Goal: Check status: Check status

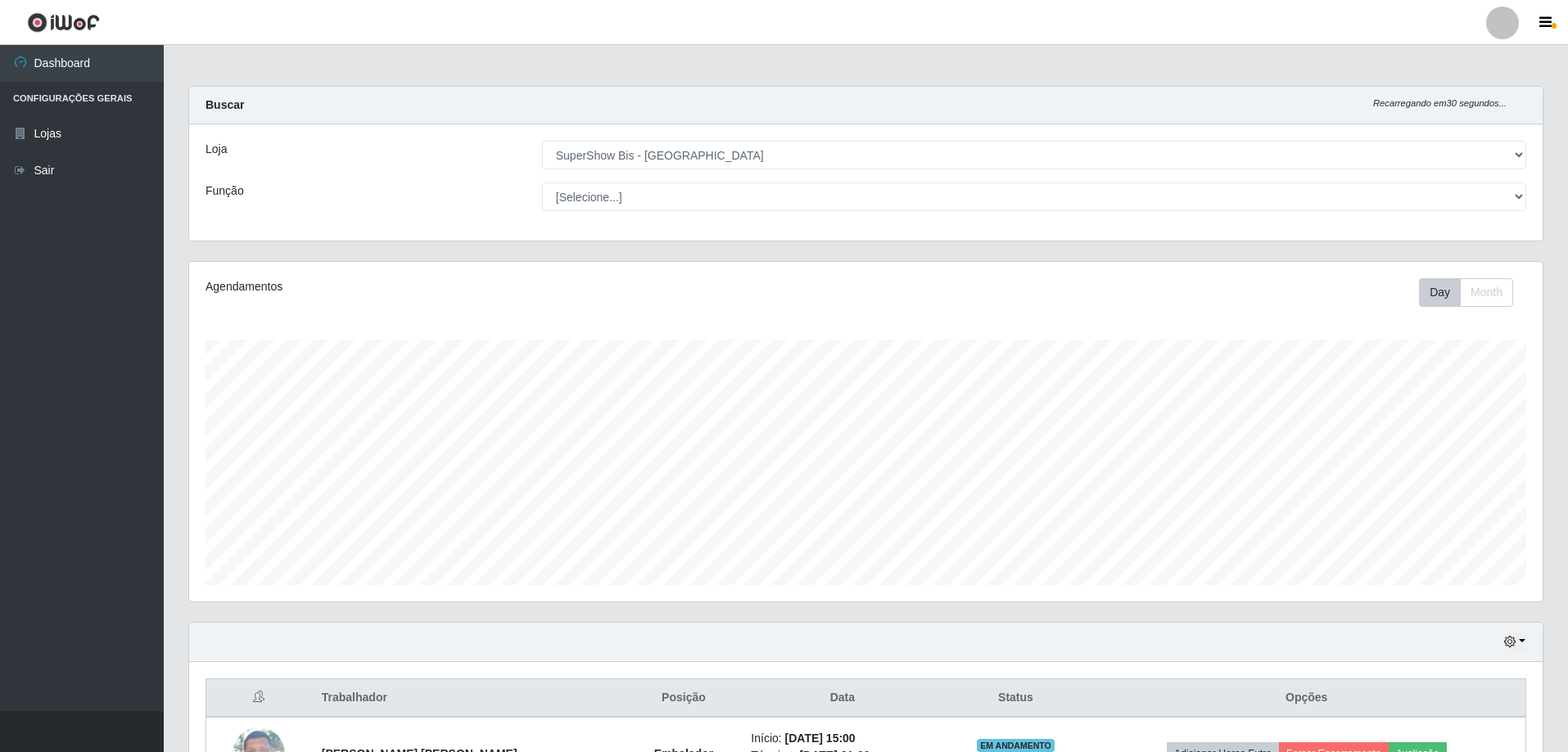
select select "59"
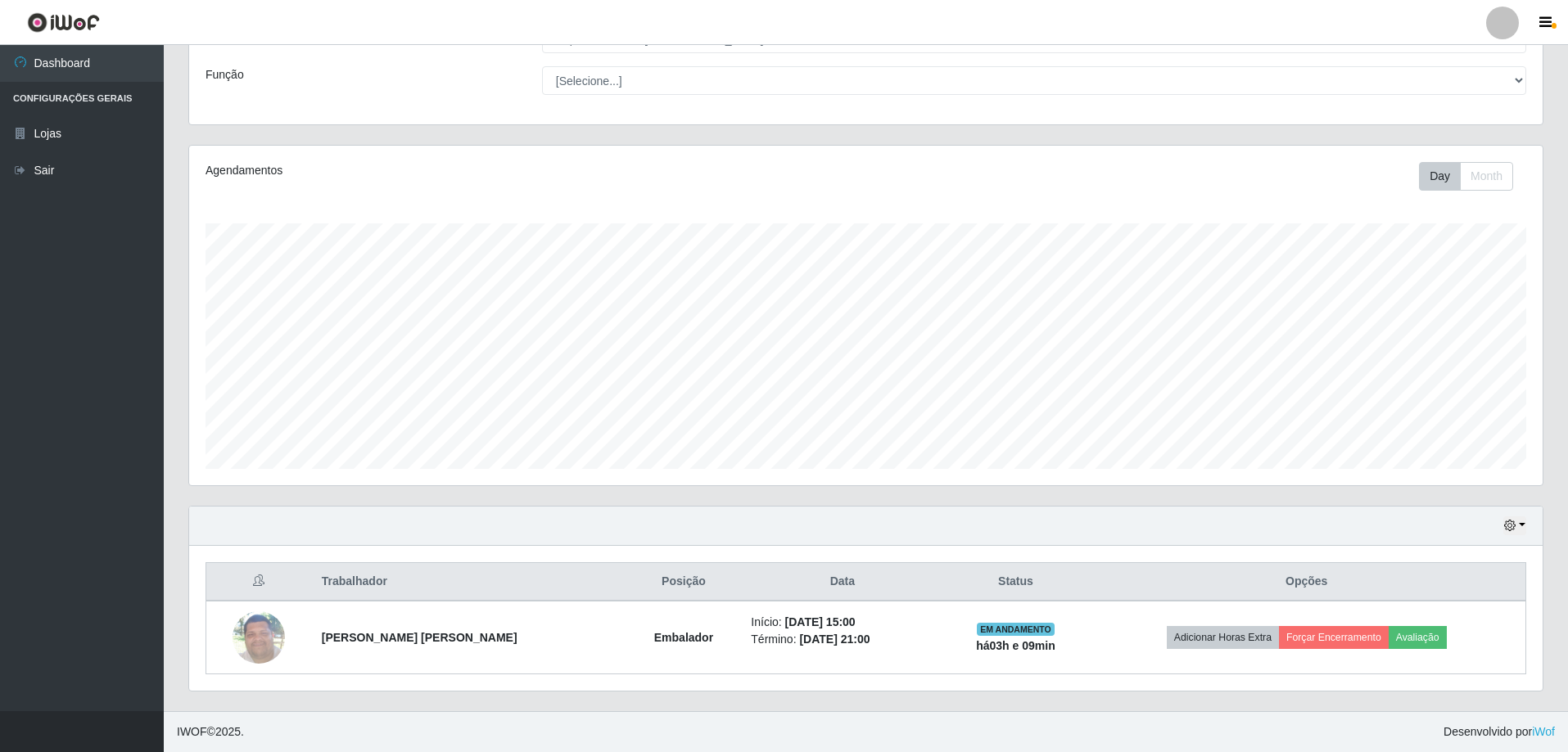
scroll to position [340, 1353]
click at [1523, 525] on button "button" at bounding box center [1515, 526] width 23 height 19
click at [1457, 431] on button "3 dias" at bounding box center [1461, 431] width 130 height 35
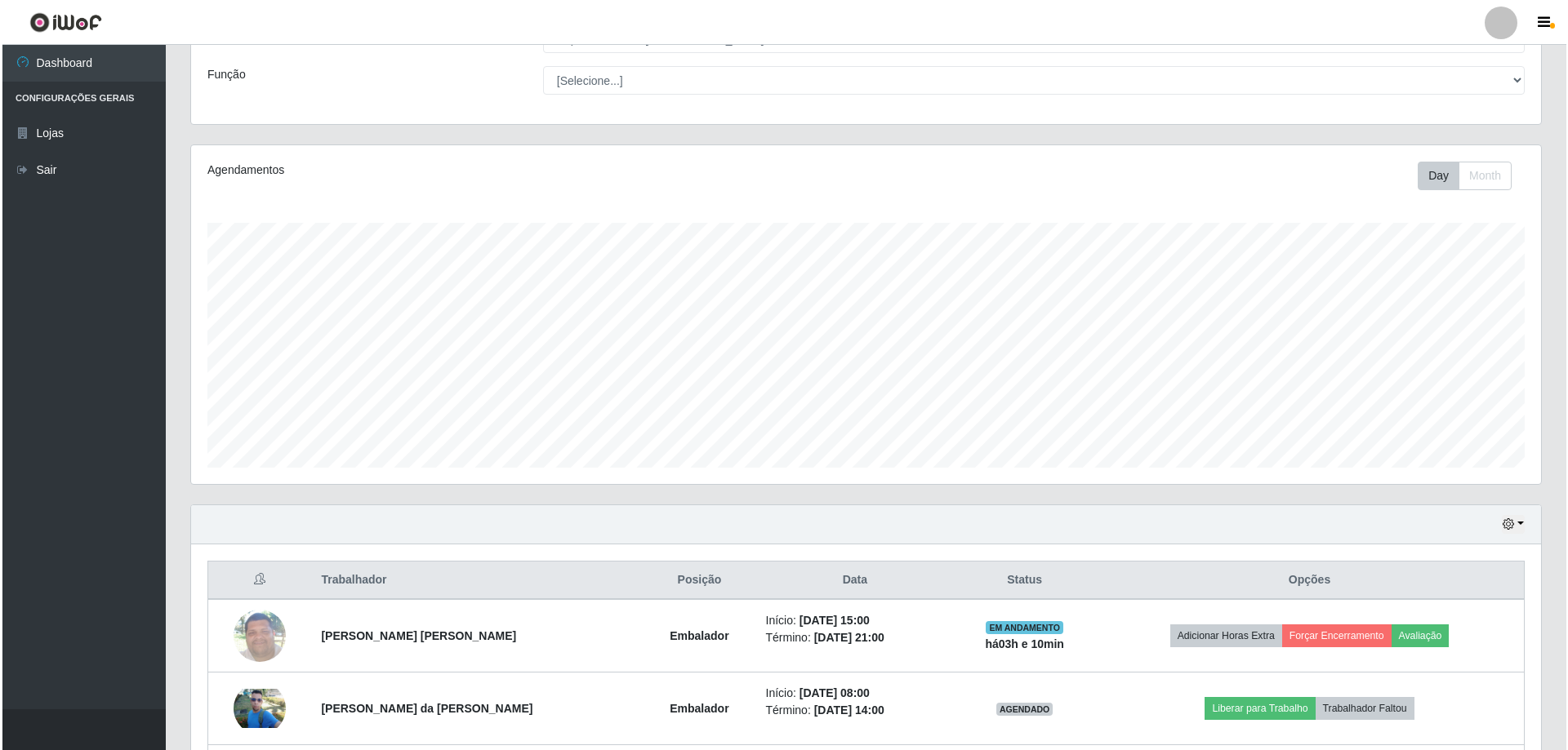
scroll to position [361, 0]
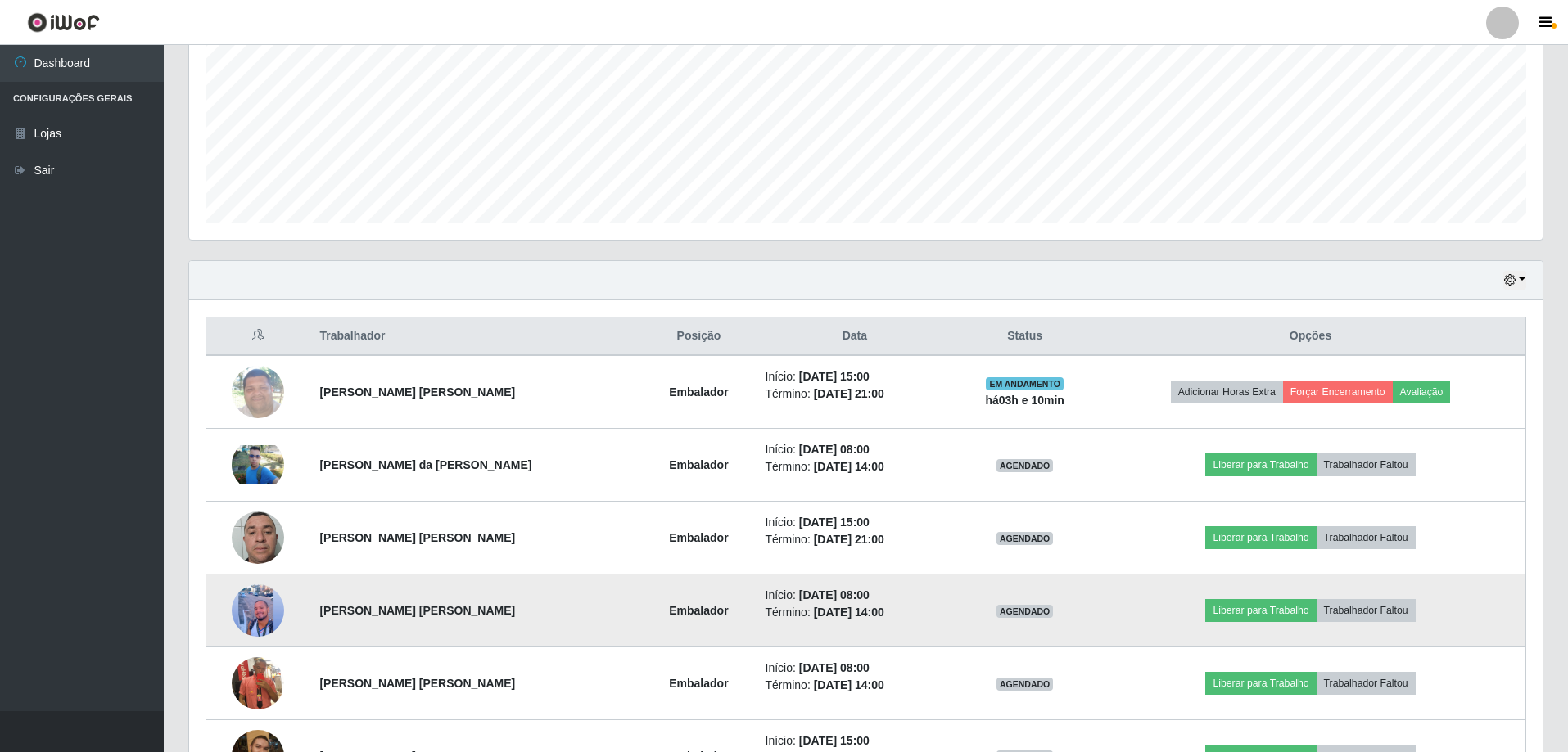
click at [254, 606] on img at bounding box center [258, 611] width 52 height 61
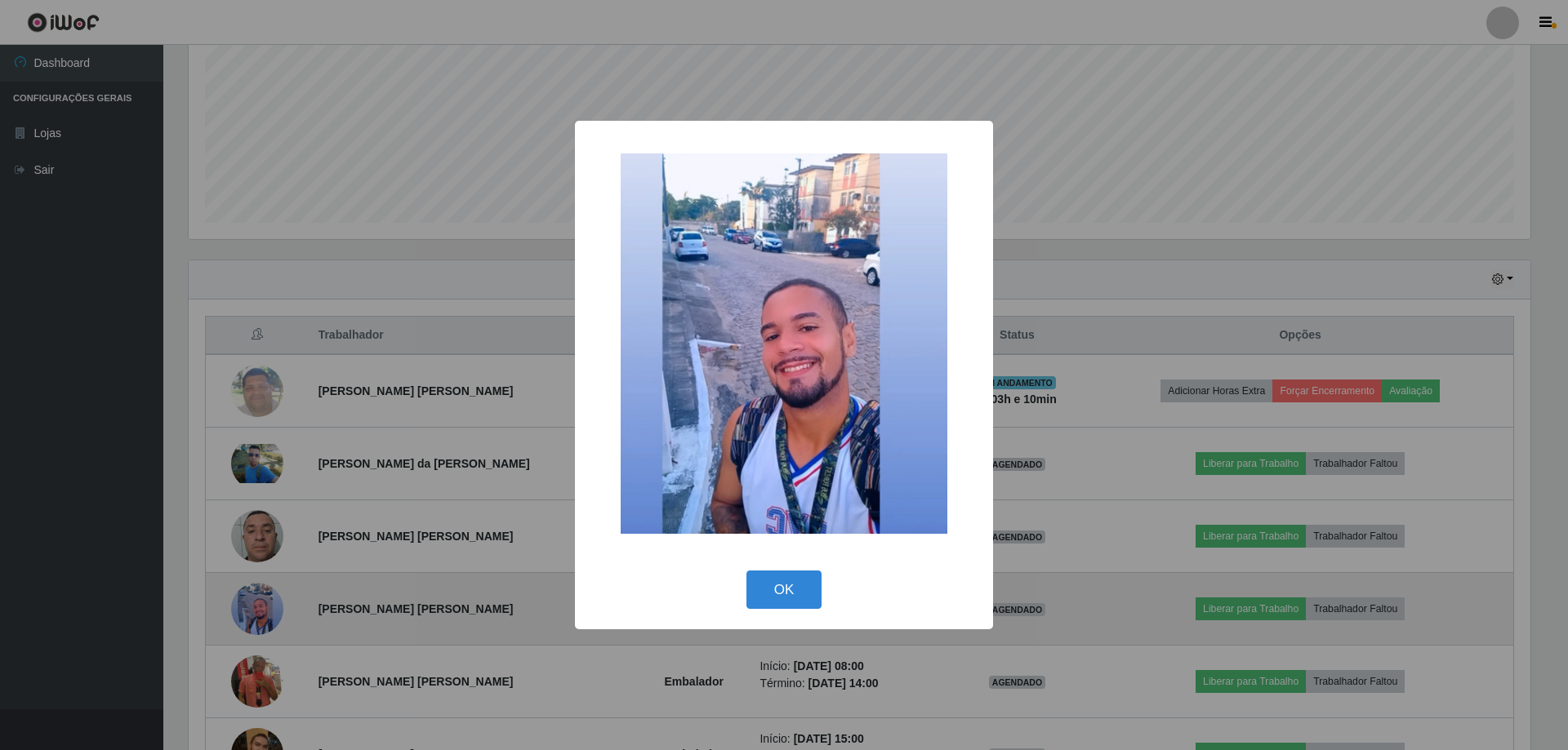
click at [253, 604] on div "× OK Cancel" at bounding box center [784, 375] width 1568 height 750
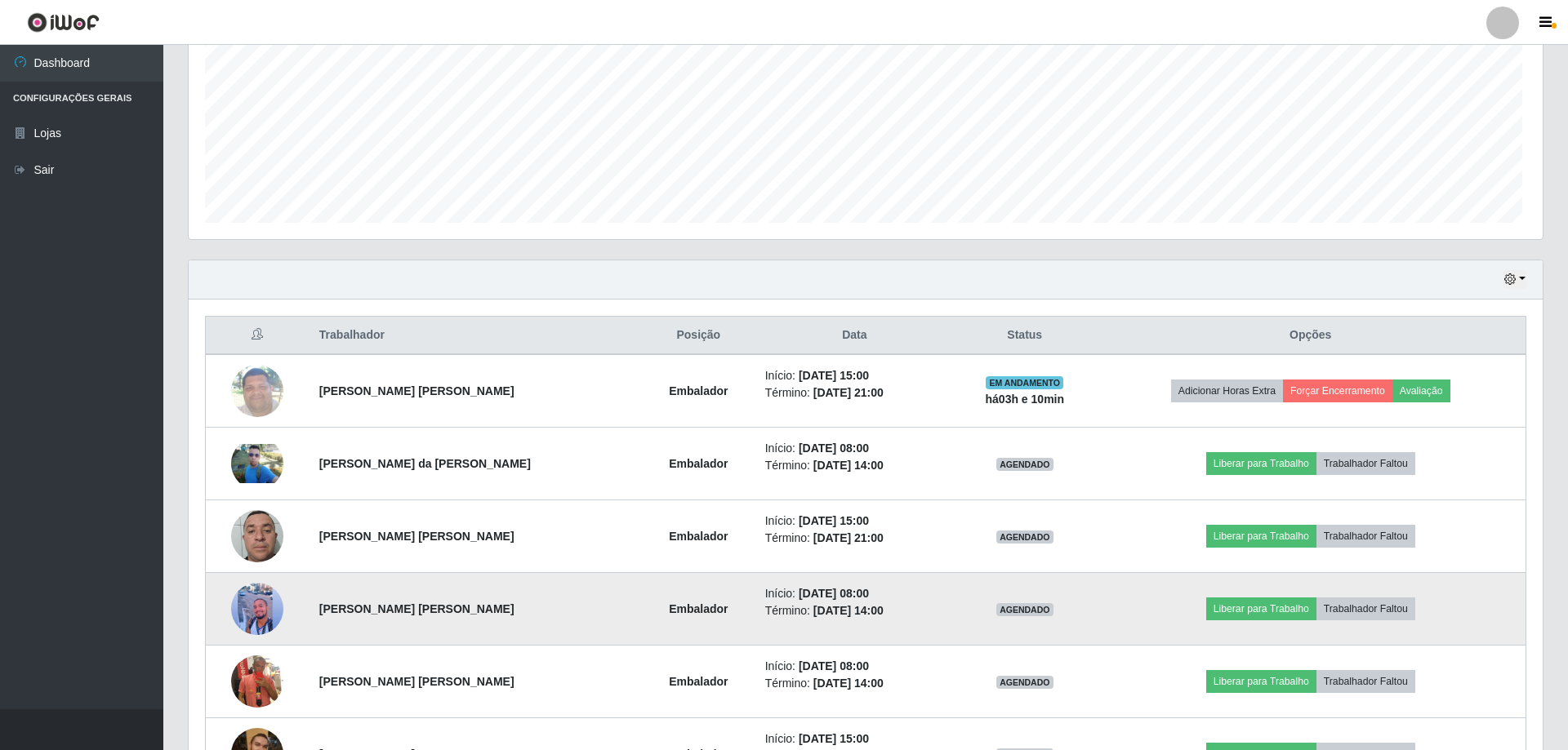
scroll to position [339, 1350]
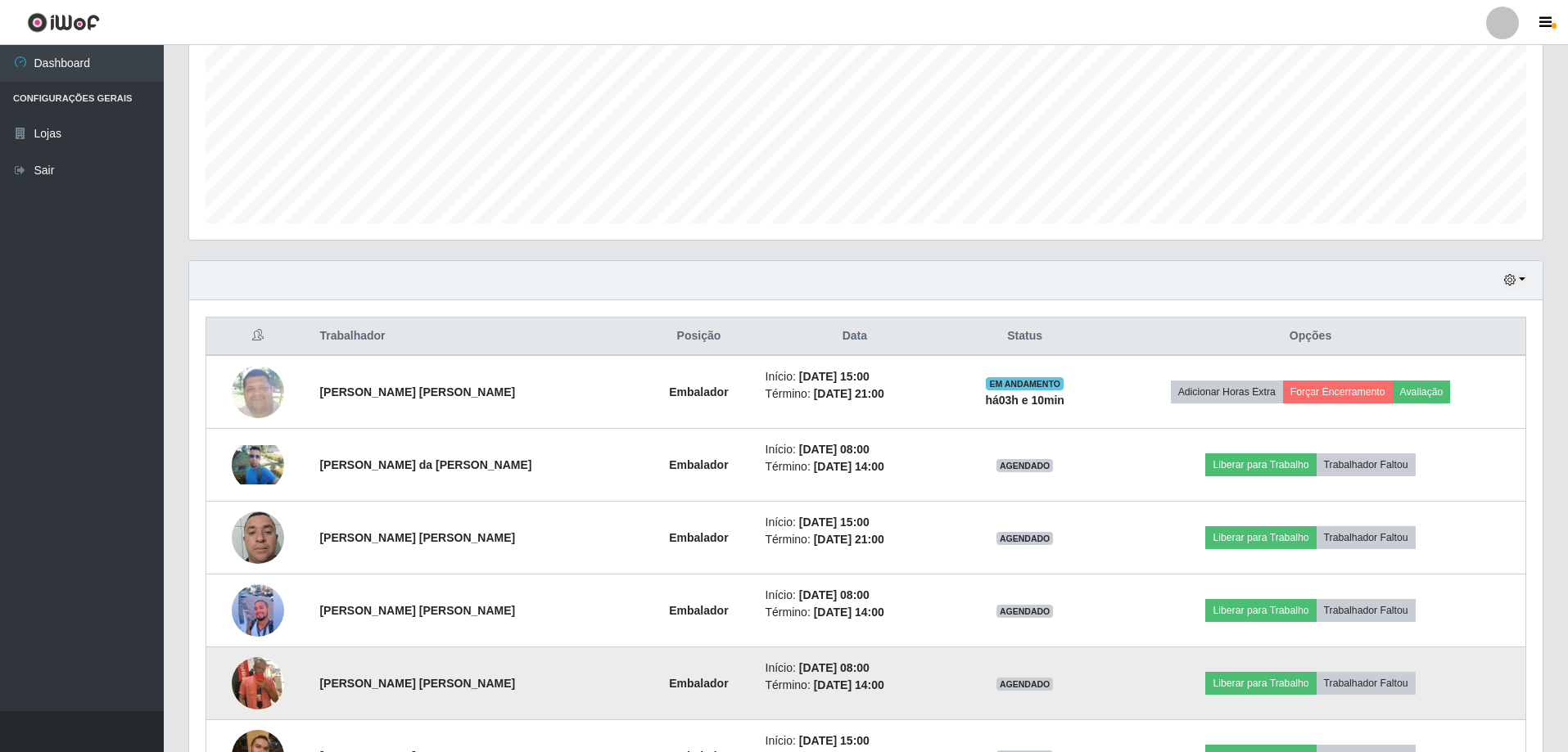
click at [258, 692] on img at bounding box center [258, 683] width 52 height 93
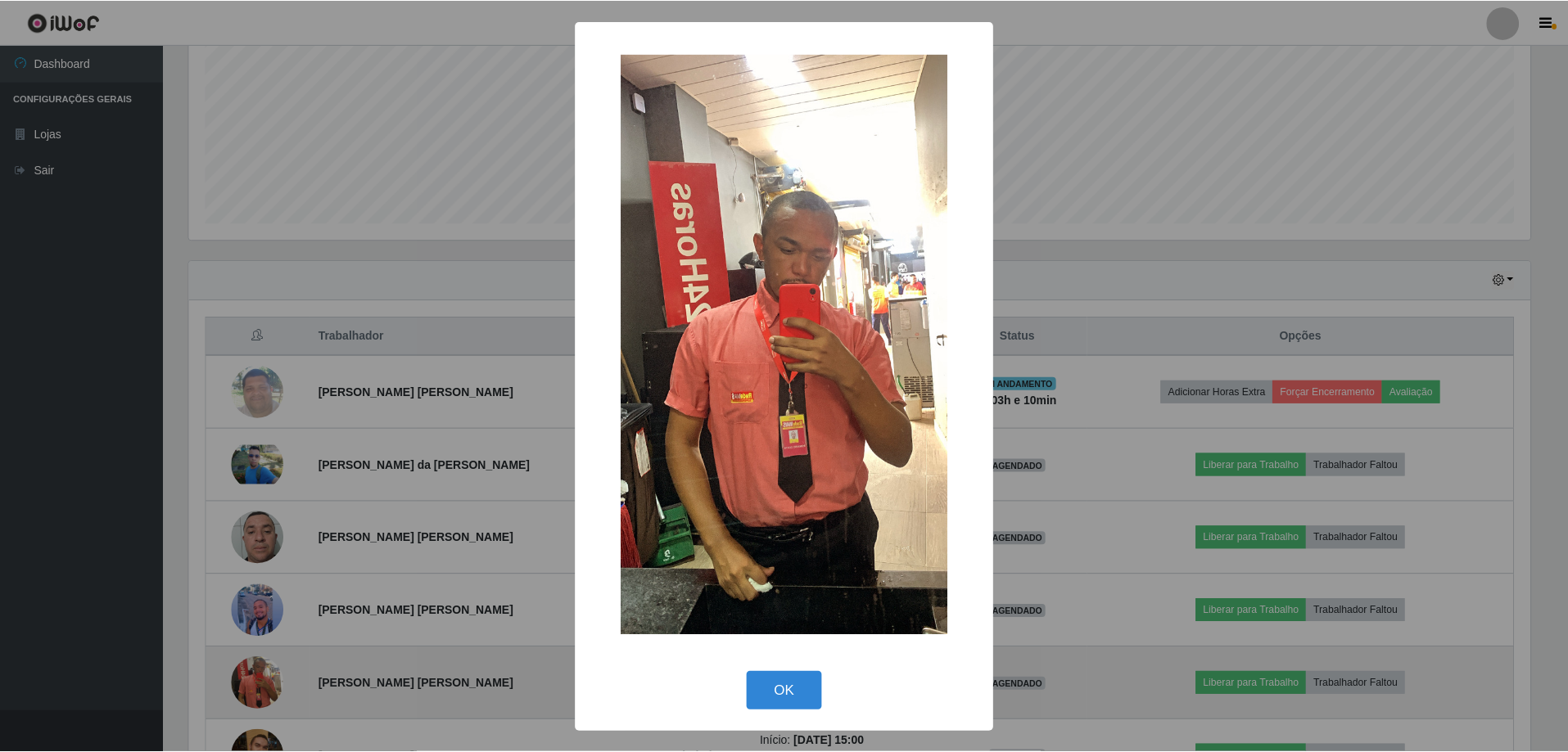
scroll to position [340, 1345]
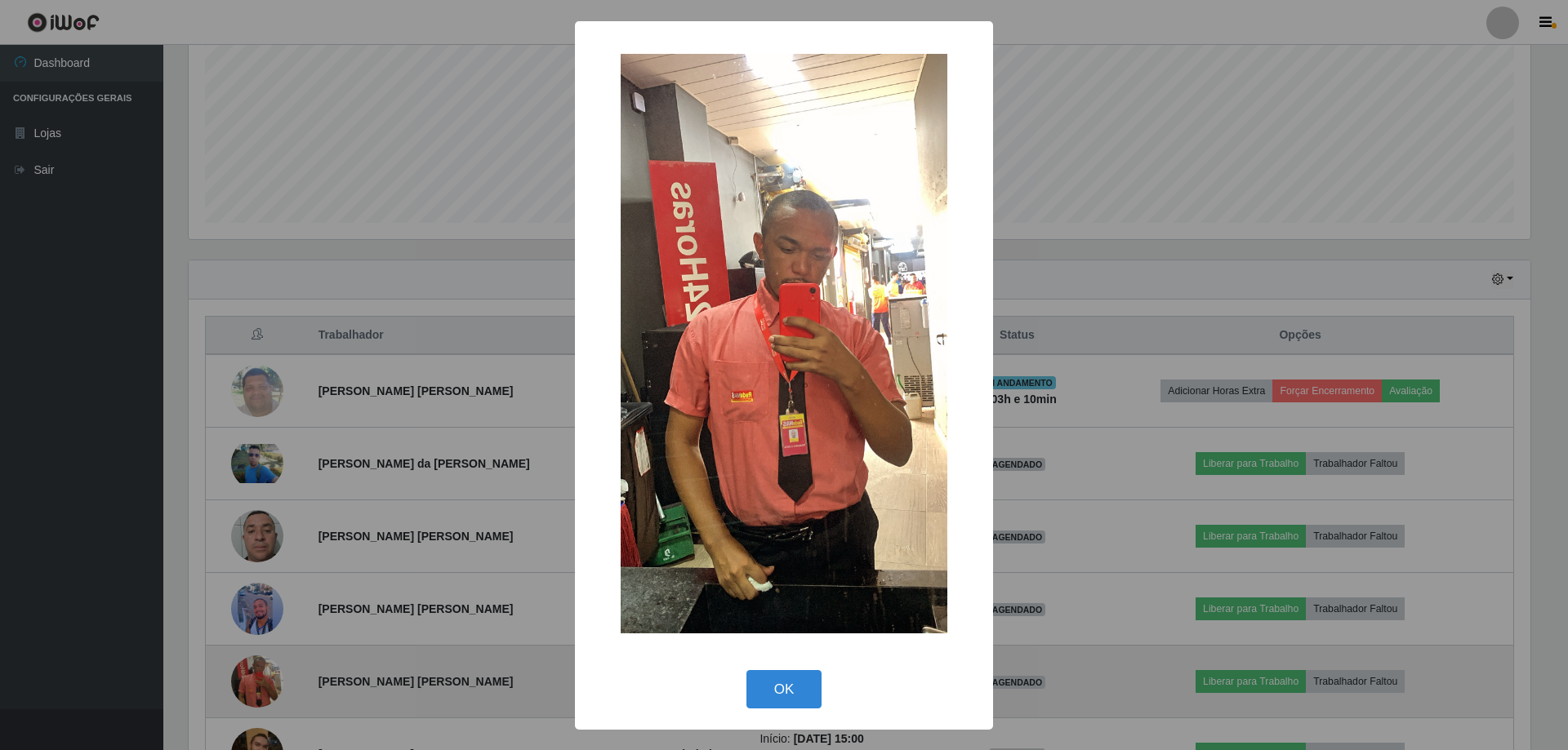
click at [258, 690] on div "× OK Cancel" at bounding box center [784, 375] width 1568 height 750
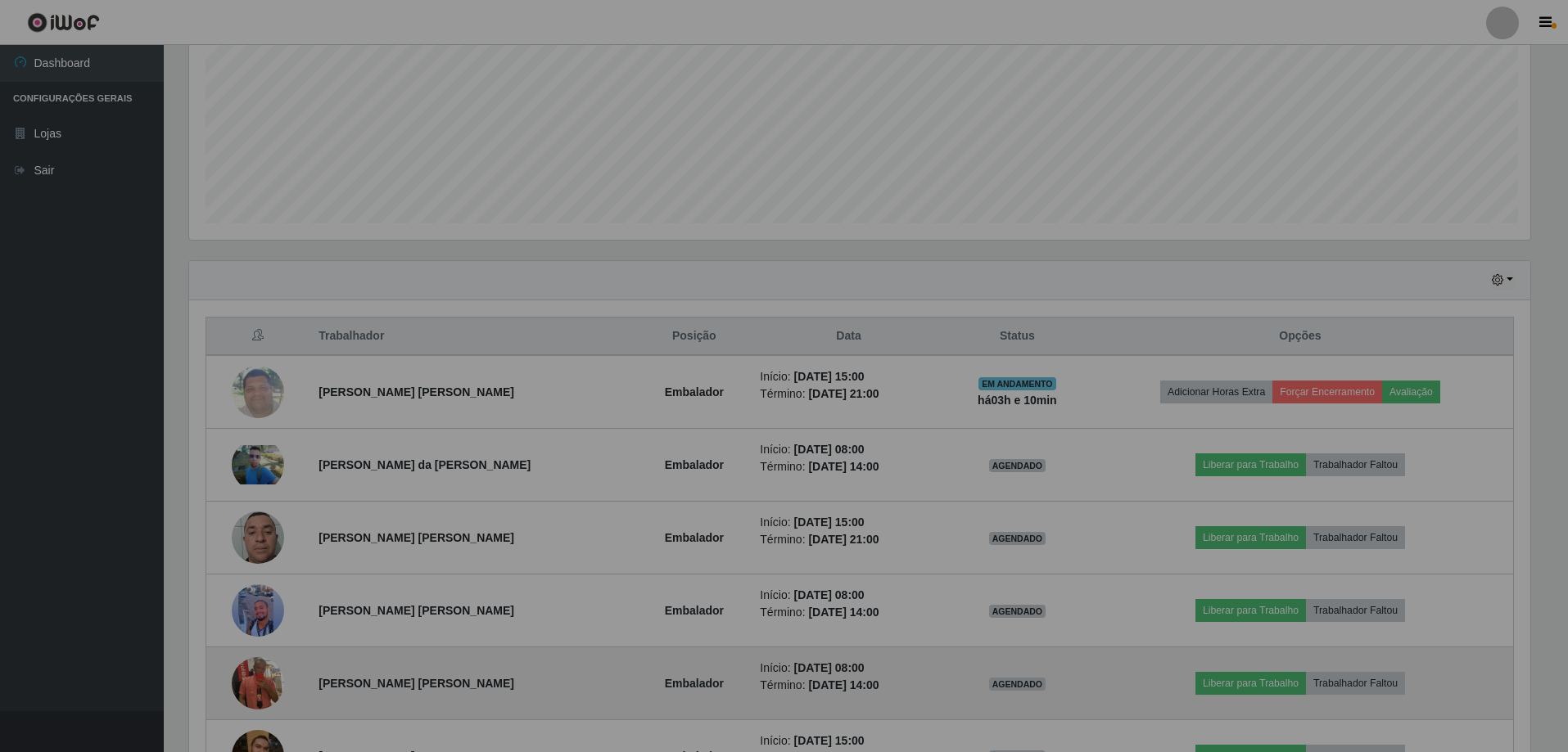
scroll to position [340, 1353]
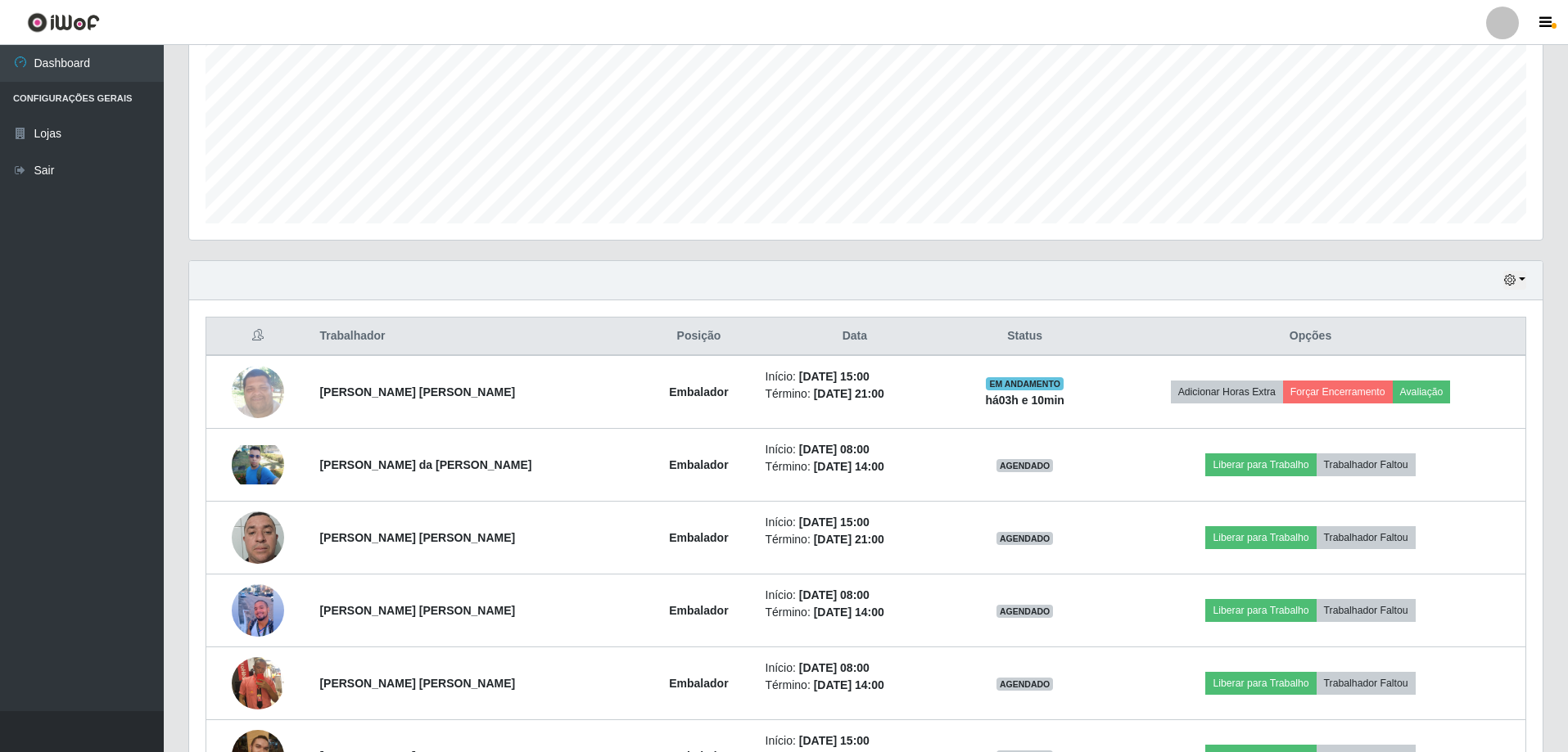
click at [1528, 284] on div "Hoje 1 dia 3 dias 1 Semana Não encerrados" at bounding box center [865, 281] width 1353 height 40
click at [1519, 280] on button "button" at bounding box center [1515, 280] width 23 height 19
click at [1451, 309] on button "Hoje" at bounding box center [1461, 310] width 130 height 35
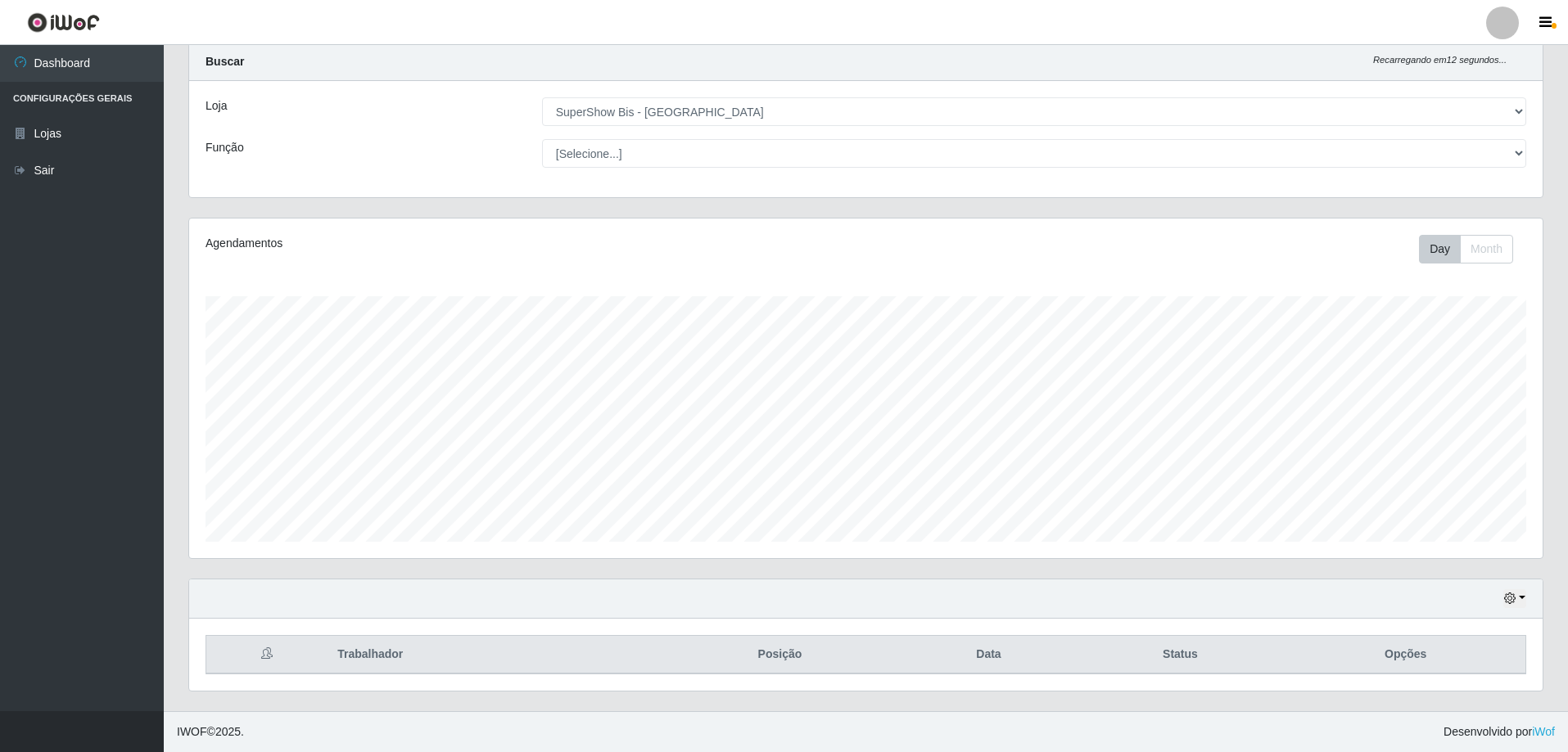
scroll to position [116, 0]
